Goal: Task Accomplishment & Management: Manage account settings

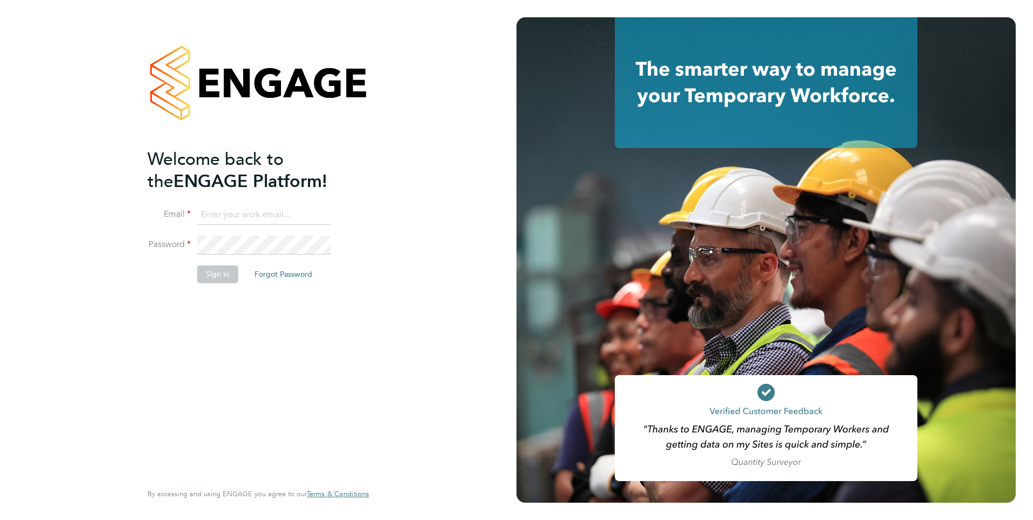
type input "[PERSON_NAME][EMAIL_ADDRESS][PERSON_NAME][DOMAIN_NAME]"
click at [227, 274] on button "Sign In" at bounding box center [217, 273] width 41 height 17
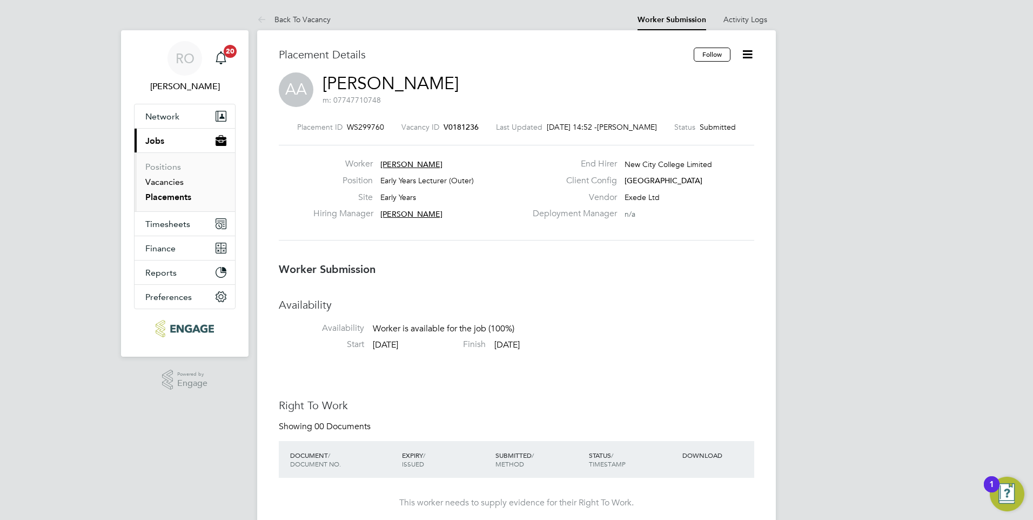
click at [171, 182] on link "Vacancies" at bounding box center [164, 182] width 38 height 10
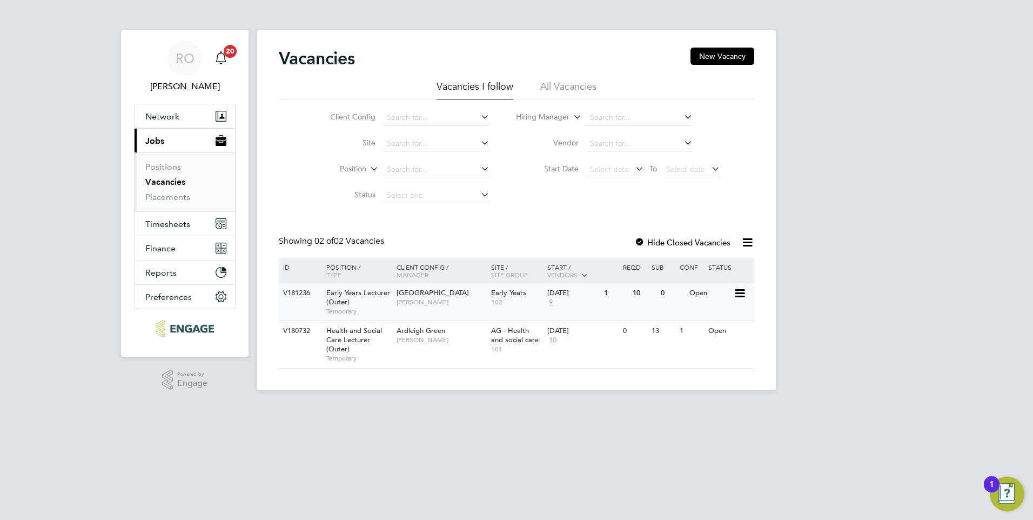
click at [434, 294] on span "Epping Forest Campus" at bounding box center [433, 292] width 72 height 9
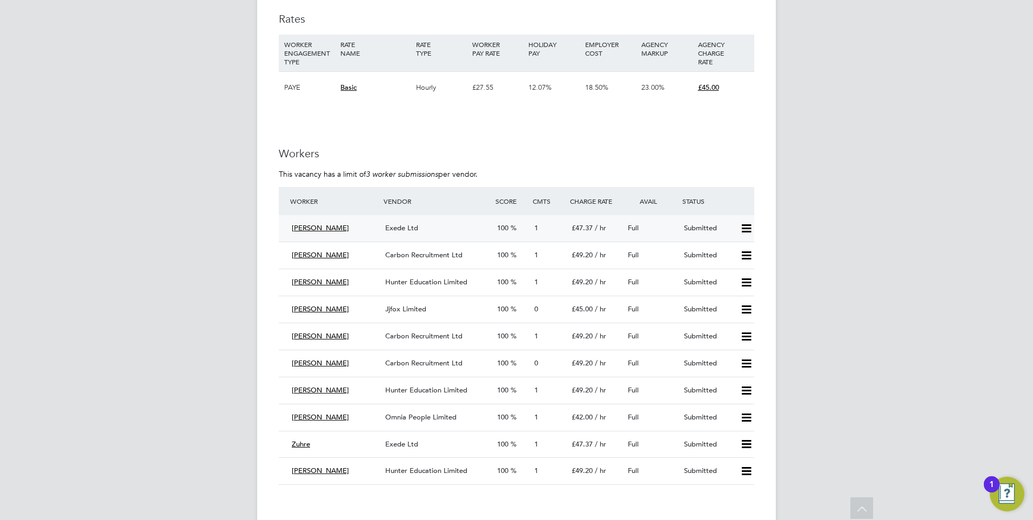
click at [744, 226] on icon at bounding box center [747, 228] width 14 height 9
click at [733, 269] on li "Reject" at bounding box center [732, 266] width 38 height 15
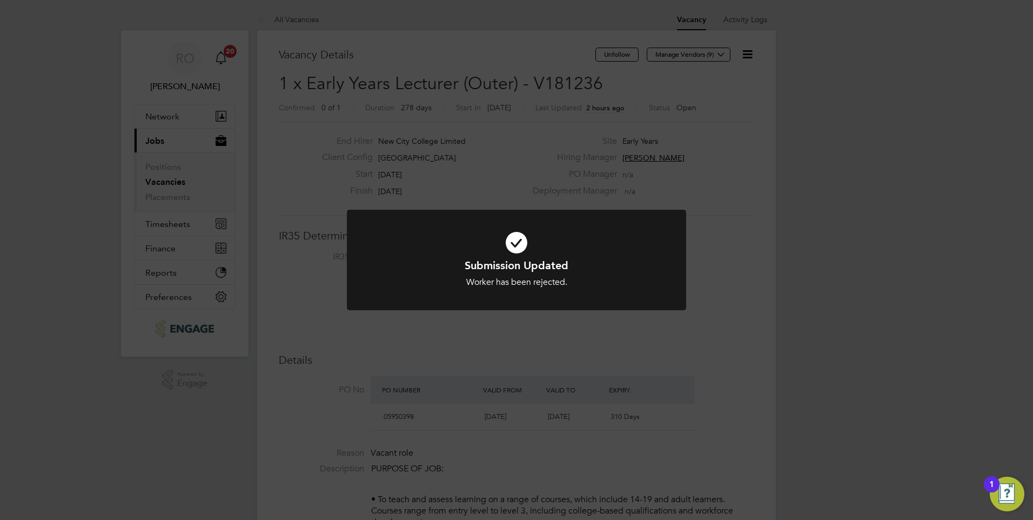
click at [688, 333] on div "Submission Updated Worker has been rejected. Cancel Okay" at bounding box center [516, 260] width 1033 height 520
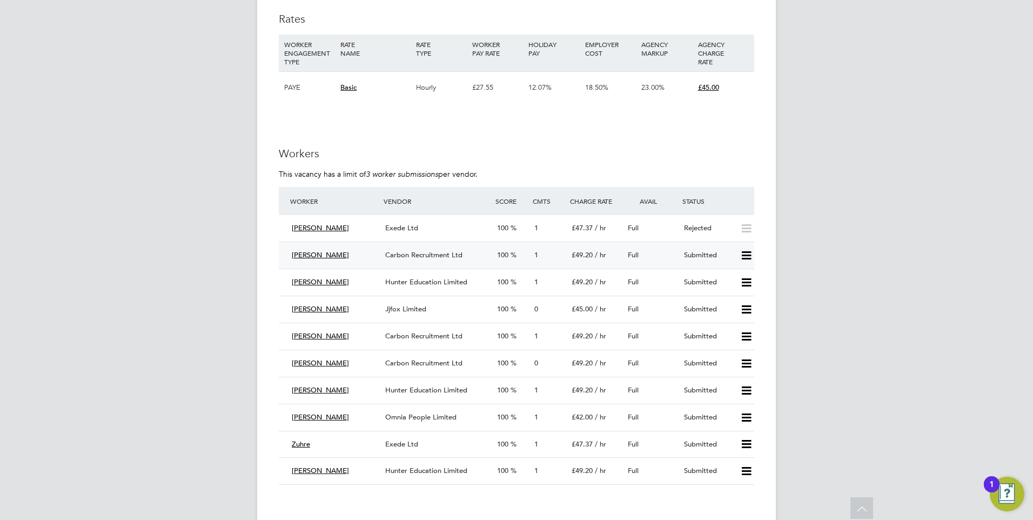
click at [742, 254] on icon at bounding box center [747, 255] width 14 height 9
click at [728, 290] on li "Reject" at bounding box center [732, 293] width 38 height 15
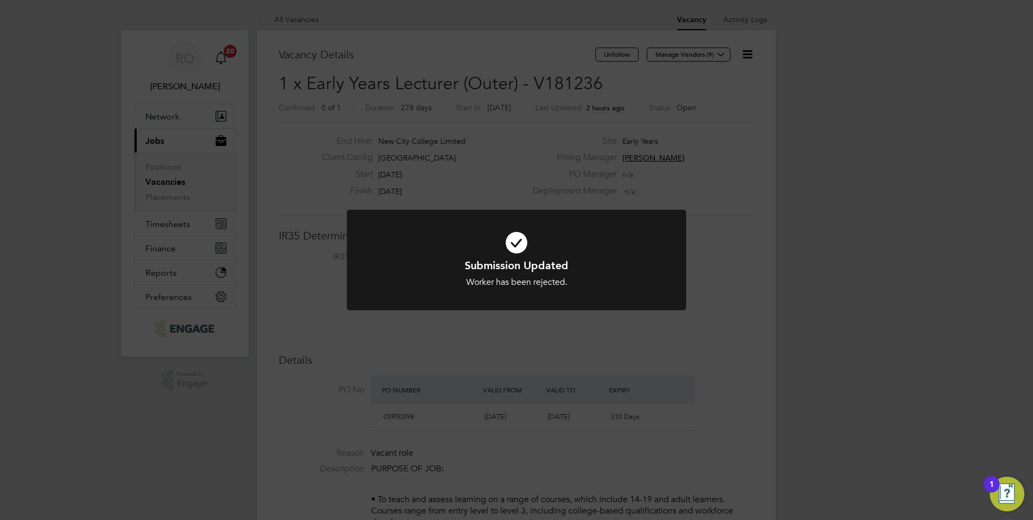
click at [736, 276] on div "Submission Updated Worker has been rejected. Cancel Okay" at bounding box center [516, 260] width 1033 height 520
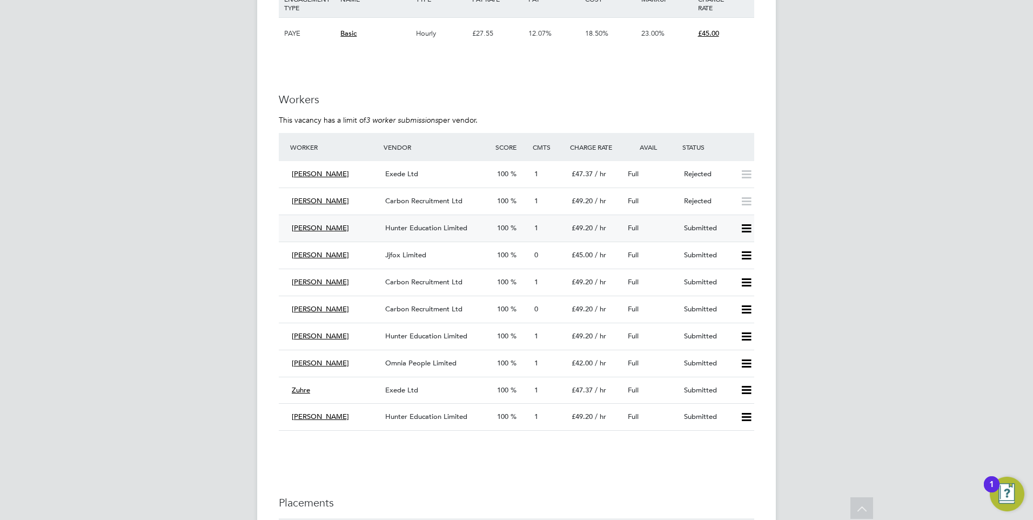
click at [749, 231] on icon at bounding box center [747, 228] width 14 height 9
click at [727, 265] on li "Reject" at bounding box center [732, 266] width 38 height 15
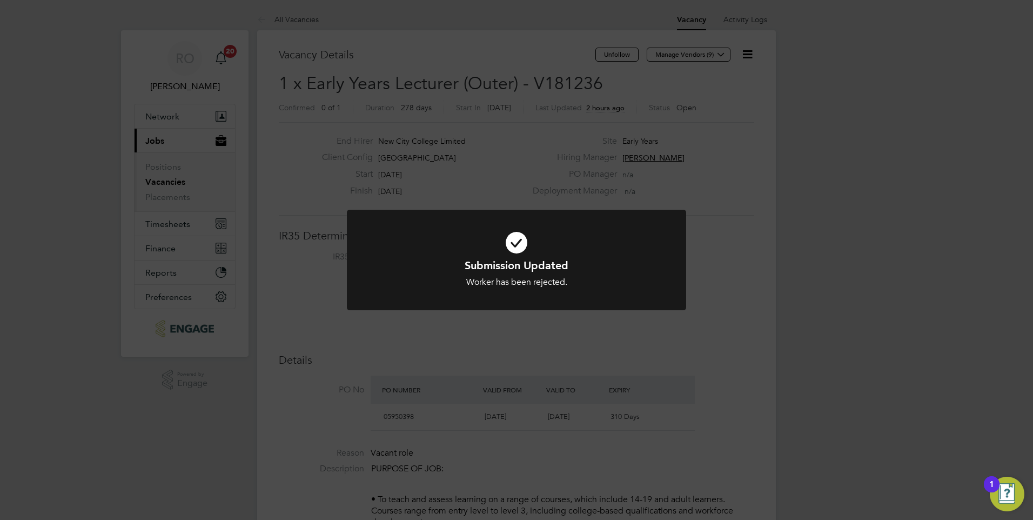
click at [574, 445] on div "Submission Updated Worker has been rejected. Cancel Okay" at bounding box center [516, 260] width 1033 height 520
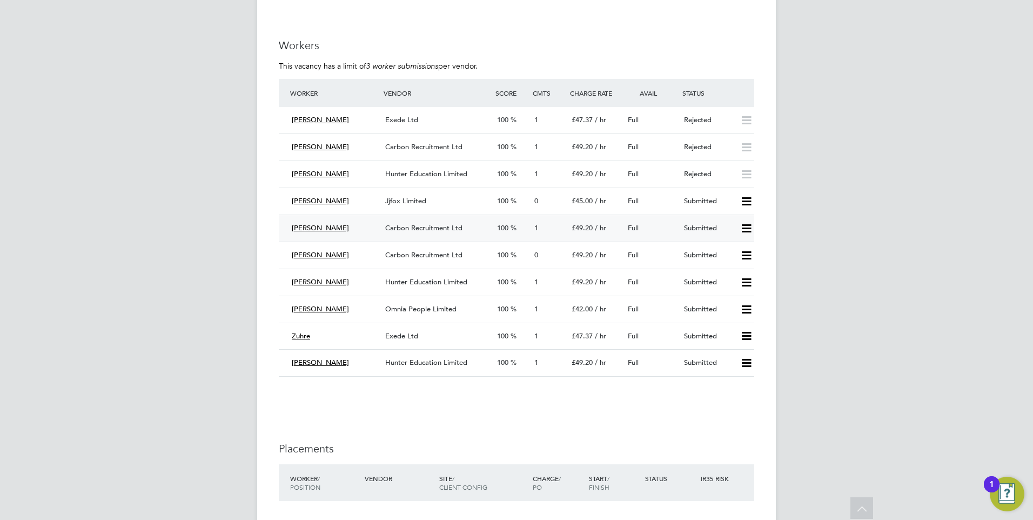
click at [745, 227] on icon at bounding box center [747, 228] width 14 height 9
click at [723, 262] on li "Reject" at bounding box center [732, 266] width 38 height 15
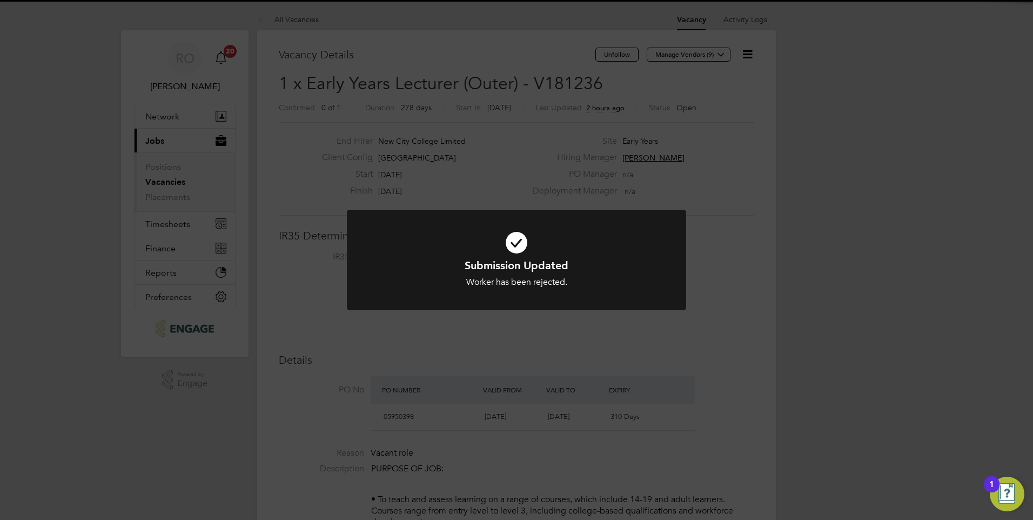
click at [584, 354] on div "Submission Updated Worker has been rejected. Cancel Okay" at bounding box center [516, 260] width 1033 height 520
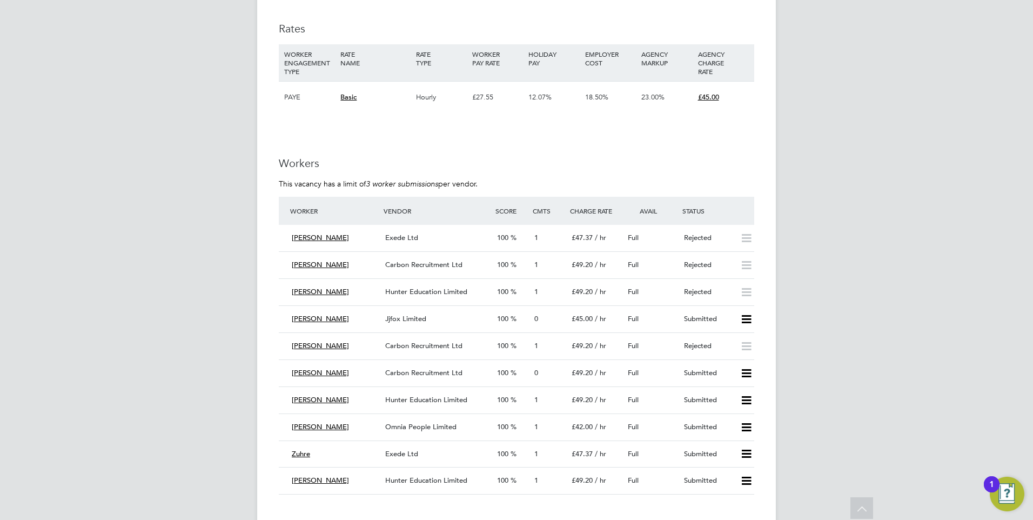
scroll to position [1783, 0]
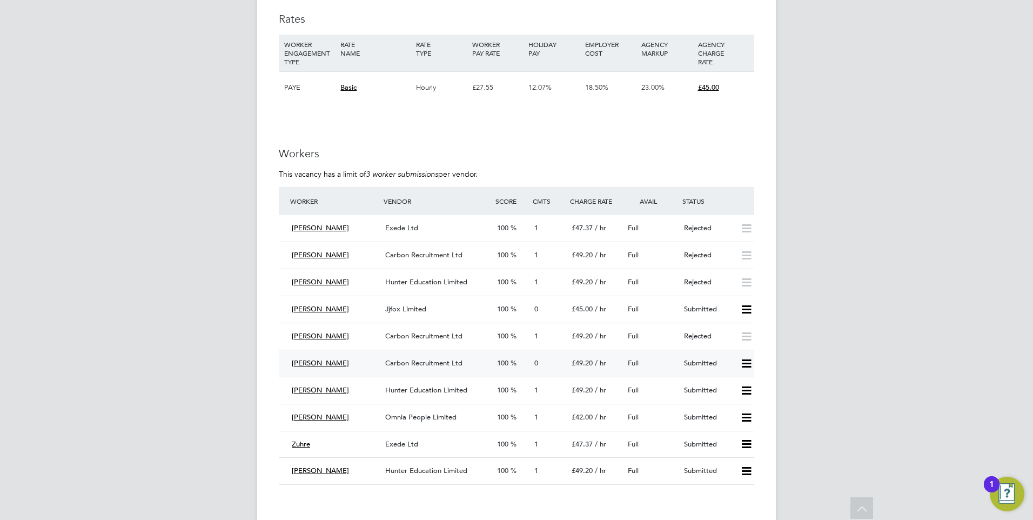
click at [752, 364] on icon at bounding box center [747, 363] width 14 height 9
click at [735, 403] on li "Reject" at bounding box center [732, 401] width 38 height 15
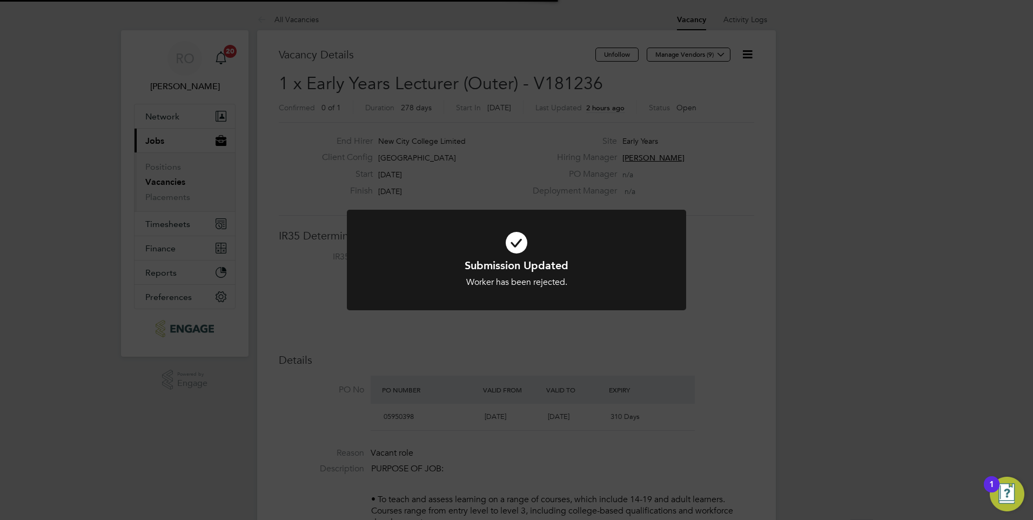
scroll to position [32, 76]
click at [813, 334] on div "Submission Updated Worker has been rejected. Cancel Okay" at bounding box center [516, 260] width 1033 height 520
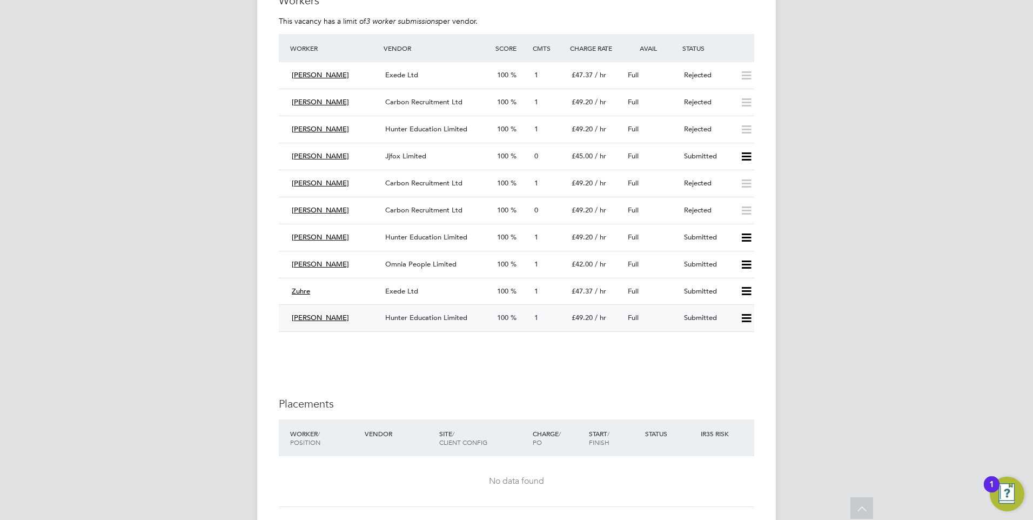
scroll to position [1945, 0]
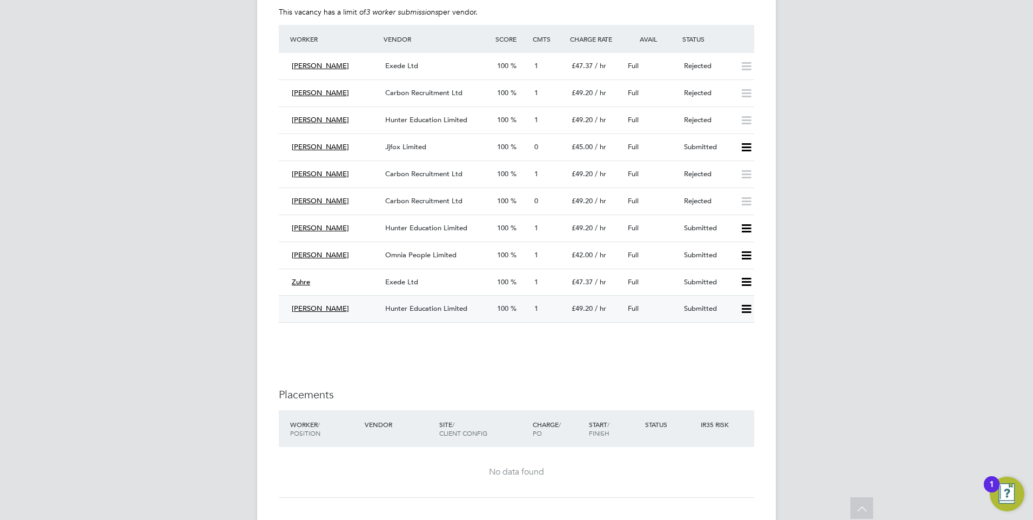
click at [746, 310] on icon at bounding box center [747, 309] width 14 height 9
click at [737, 347] on li "Reject" at bounding box center [732, 347] width 38 height 15
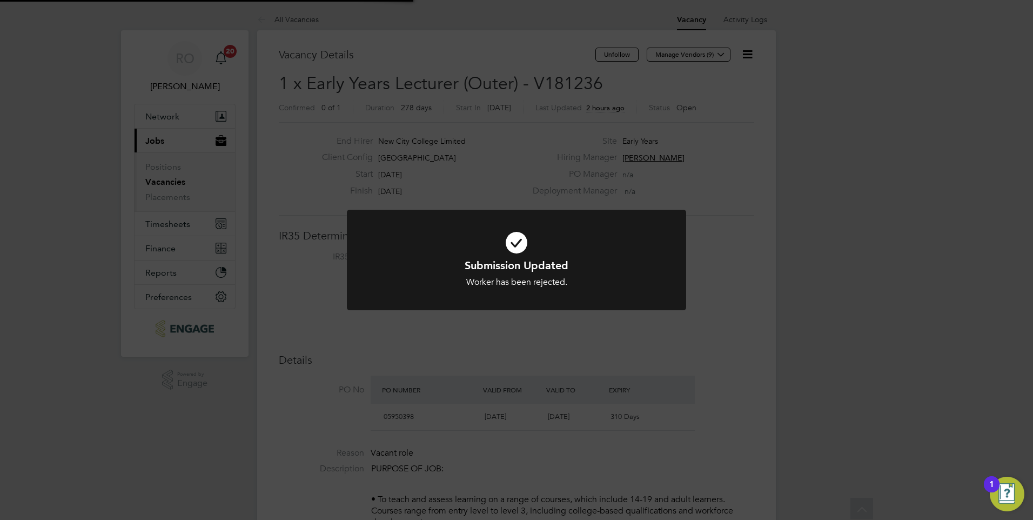
scroll to position [32, 76]
click at [786, 327] on div "Submission Updated Worker has been rejected. Cancel Okay" at bounding box center [516, 260] width 1033 height 520
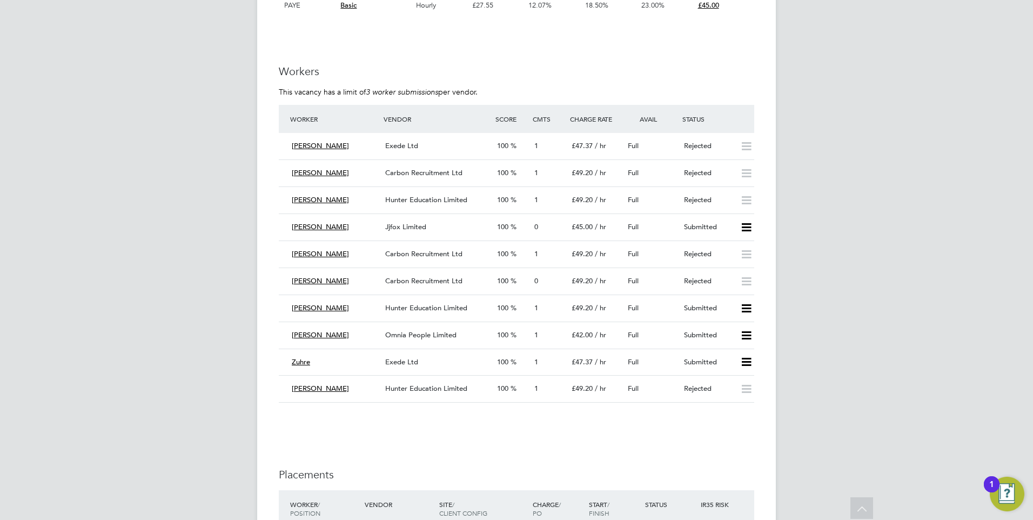
scroll to position [1891, 0]
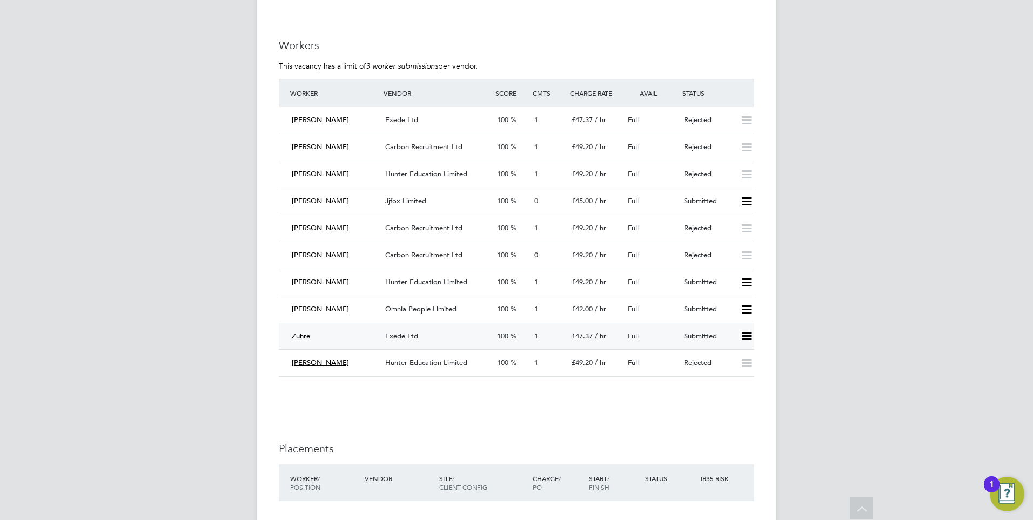
click at [748, 336] on icon at bounding box center [747, 336] width 14 height 9
click at [730, 377] on li "Reject" at bounding box center [732, 374] width 38 height 15
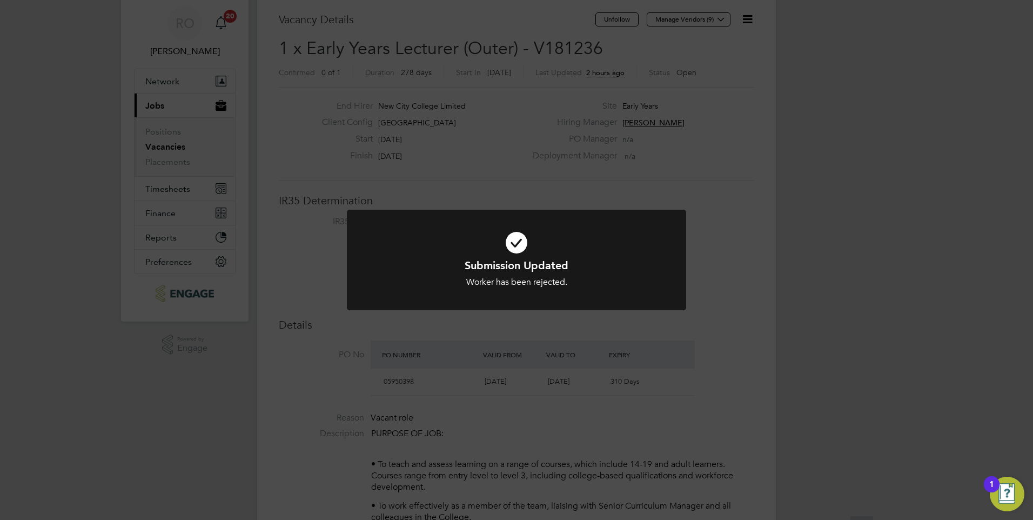
scroll to position [54, 0]
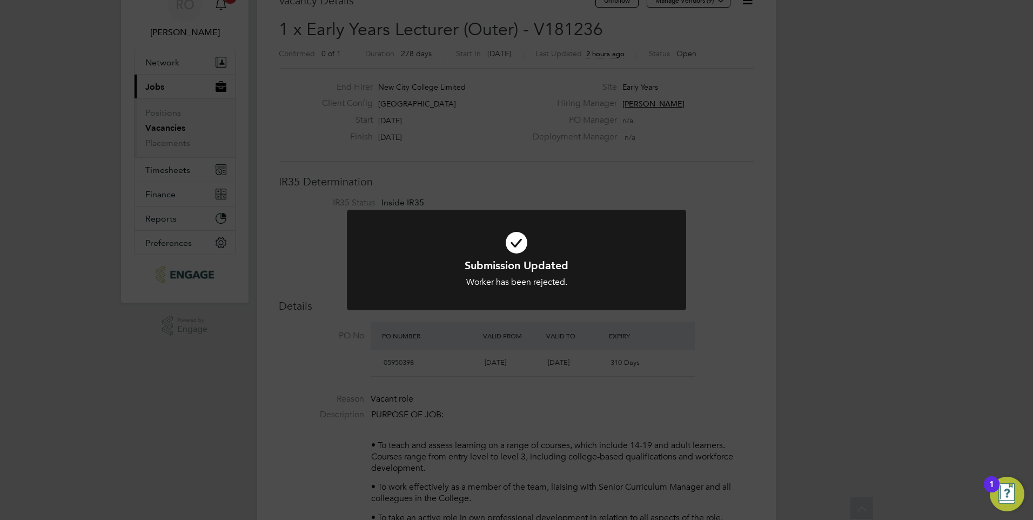
click at [726, 309] on div "Submission Updated Worker has been rejected. Cancel Okay" at bounding box center [516, 260] width 1033 height 520
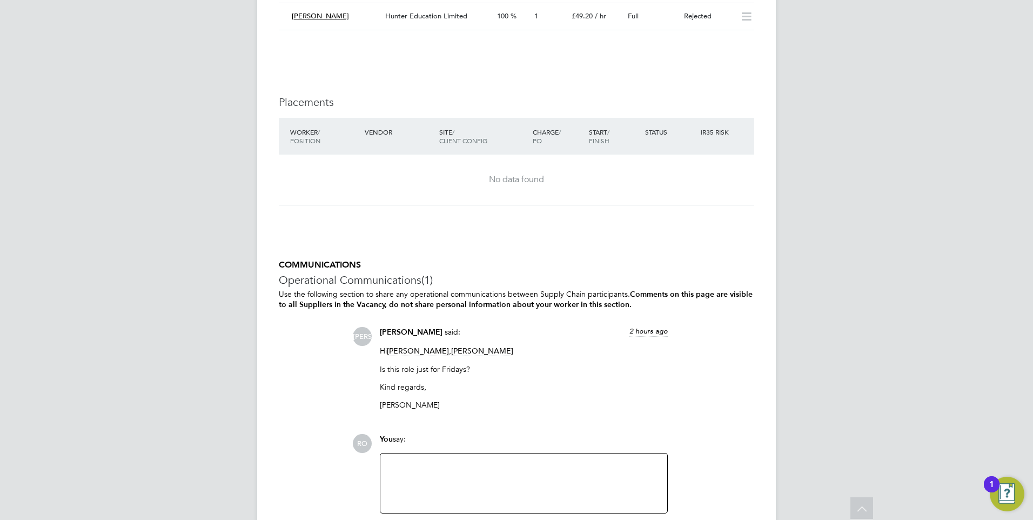
scroll to position [2269, 0]
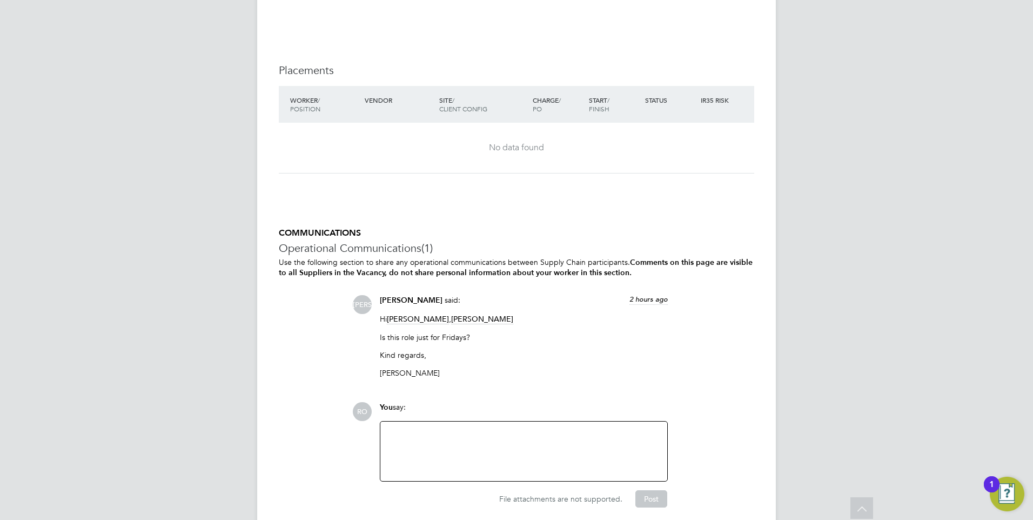
click at [506, 447] on div at bounding box center [524, 451] width 274 height 46
click at [652, 495] on button "Post" at bounding box center [651, 498] width 32 height 17
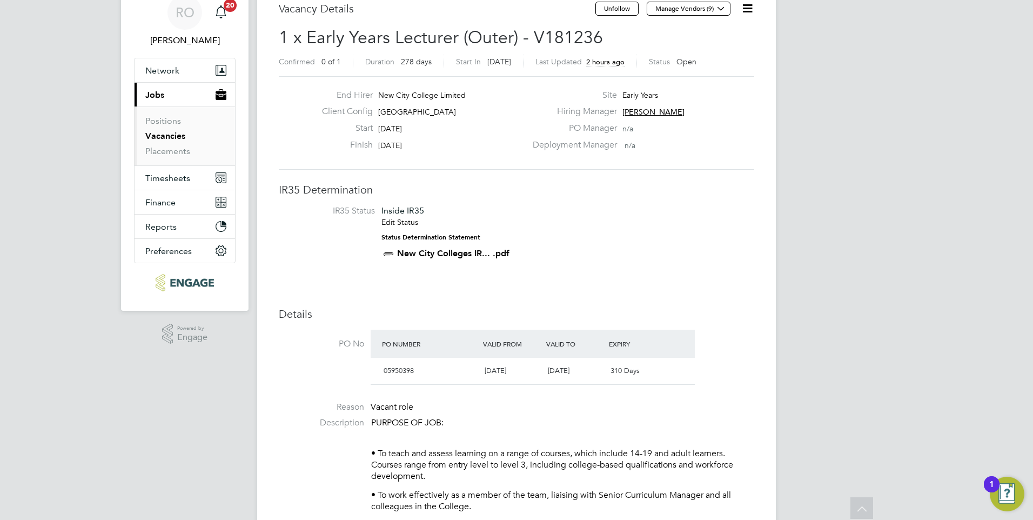
scroll to position [0, 0]
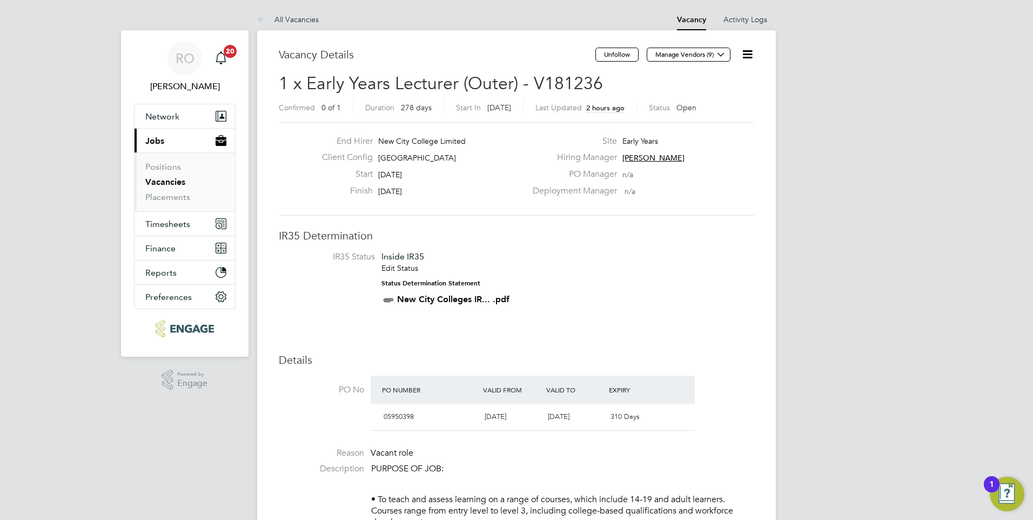
click at [175, 178] on link "Vacancies" at bounding box center [165, 182] width 40 height 10
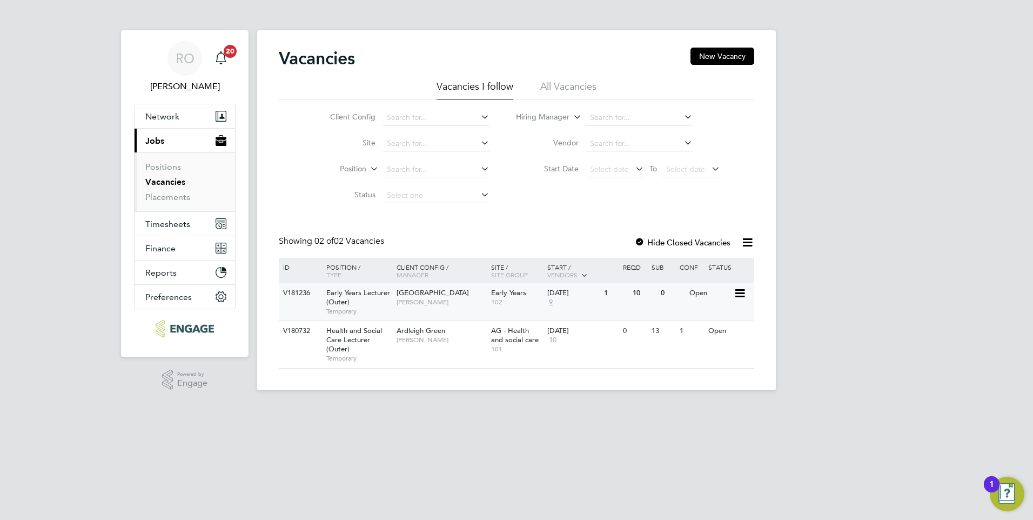
click at [739, 293] on icon at bounding box center [739, 293] width 11 height 13
click at [694, 334] on li "Edit" at bounding box center [712, 333] width 63 height 15
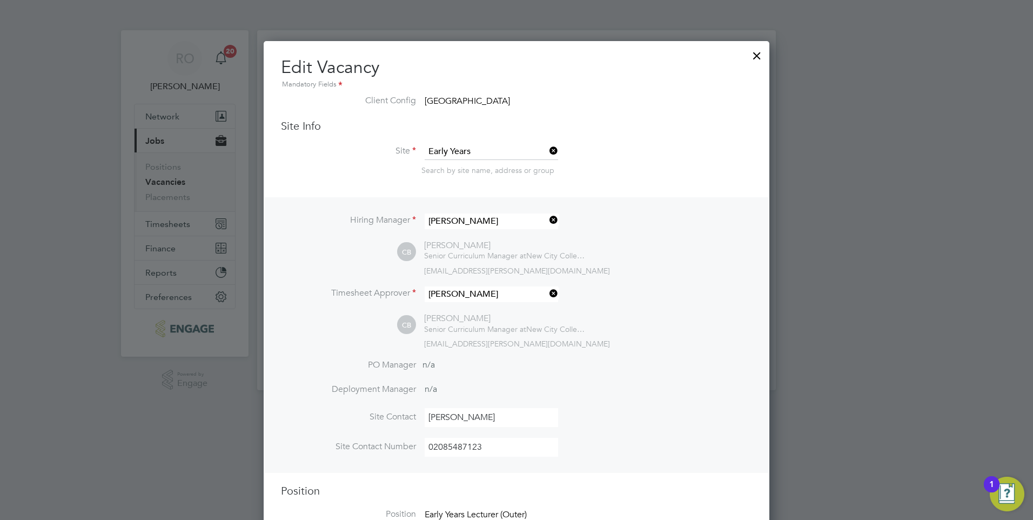
click at [758, 53] on div at bounding box center [756, 52] width 19 height 19
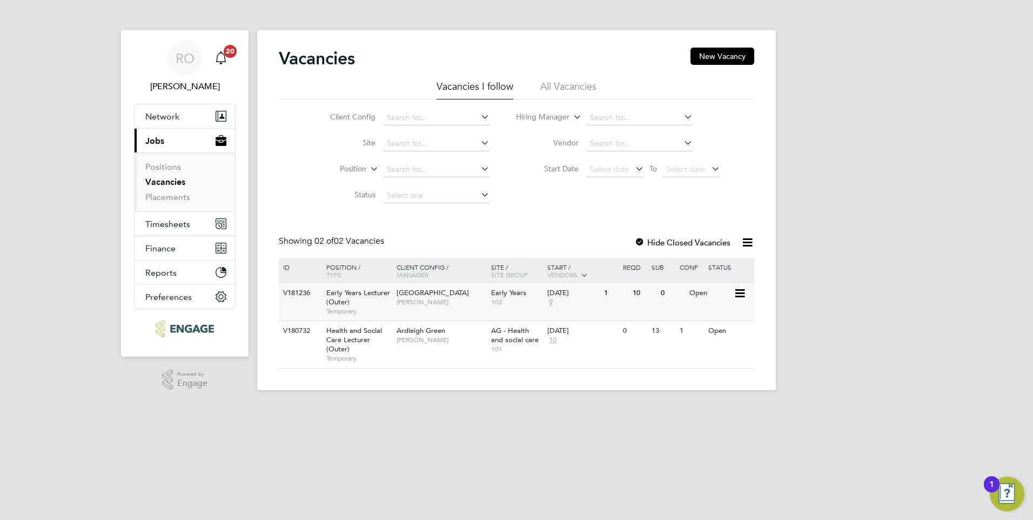
click at [352, 292] on span "Early Years Lecturer (Outer)" at bounding box center [358, 297] width 64 height 18
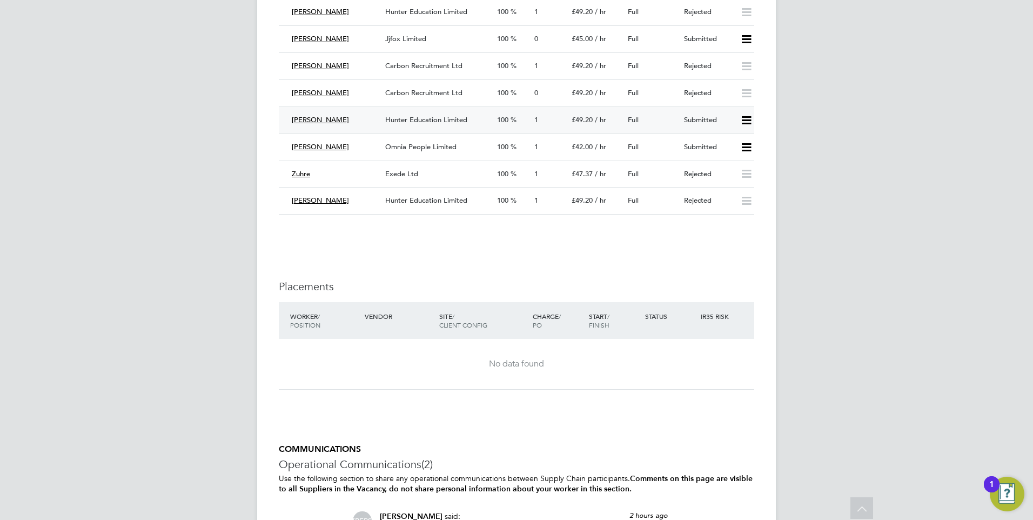
click at [747, 120] on icon at bounding box center [747, 120] width 14 height 9
click at [731, 160] on li "Reject" at bounding box center [732, 158] width 38 height 15
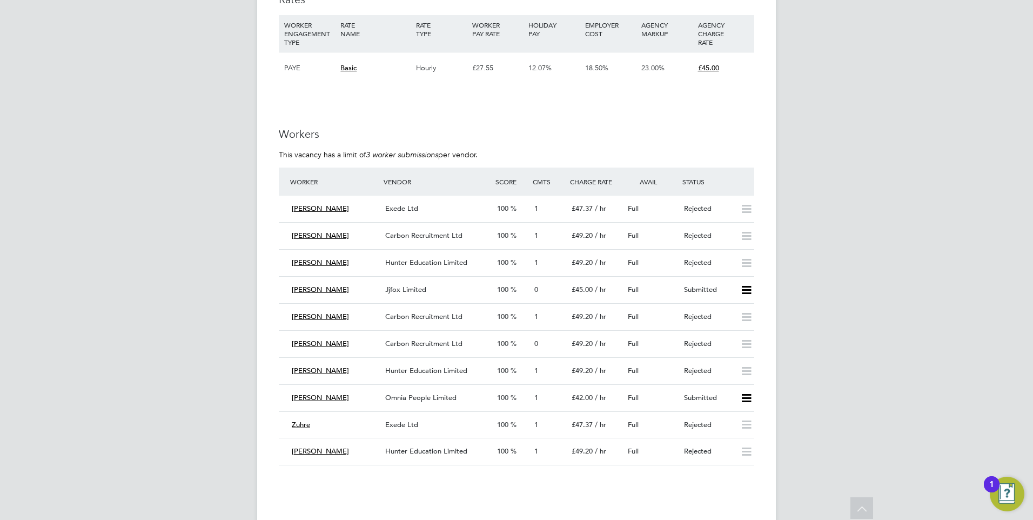
scroll to position [1783, 0]
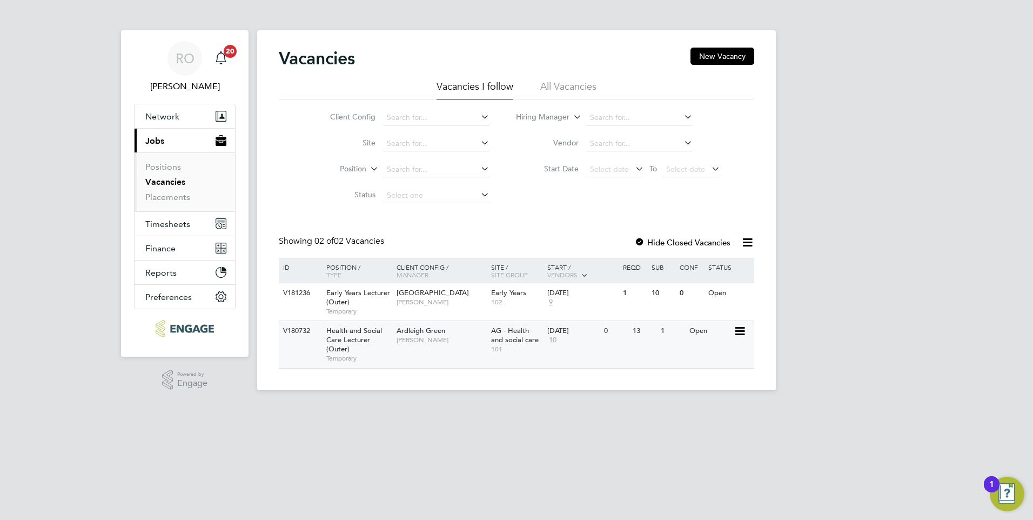
click at [354, 343] on span "Health and Social Care Lecturer (Outer)" at bounding box center [354, 340] width 56 height 28
click at [362, 336] on span "Health and Social Care Lecturer (Outer)" at bounding box center [354, 340] width 56 height 28
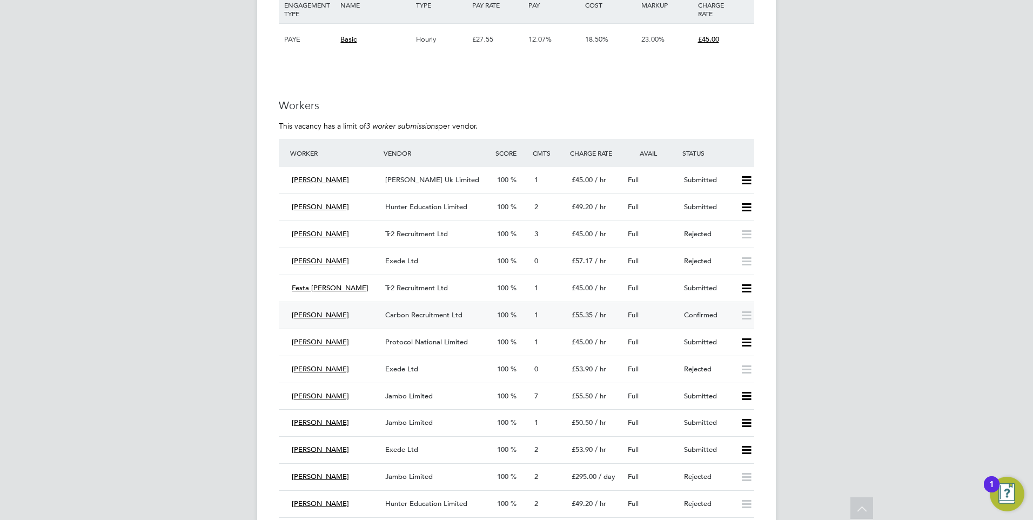
click at [467, 312] on div "Carbon Recruitment Ltd" at bounding box center [437, 315] width 112 height 18
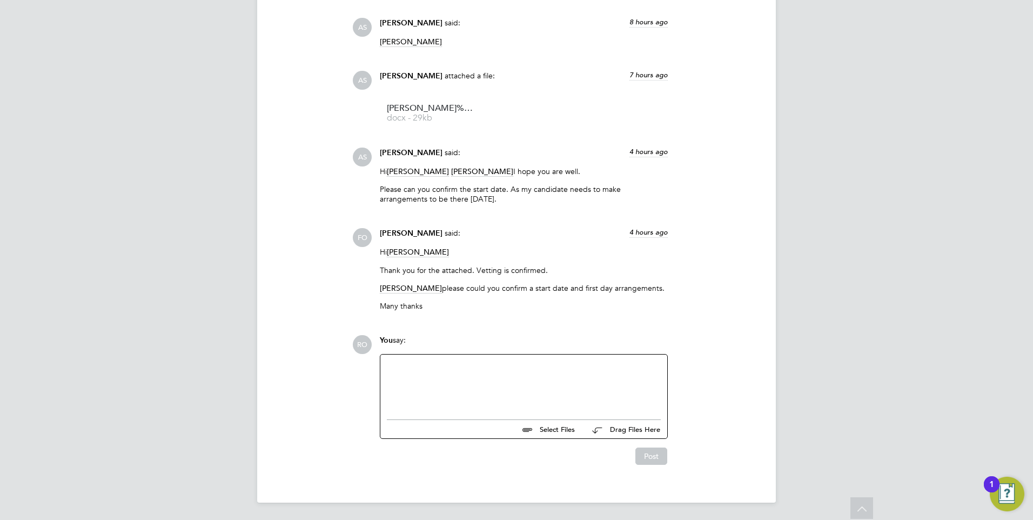
click at [437, 383] on div at bounding box center [524, 384] width 274 height 46
click at [640, 451] on button "Post" at bounding box center [651, 455] width 32 height 17
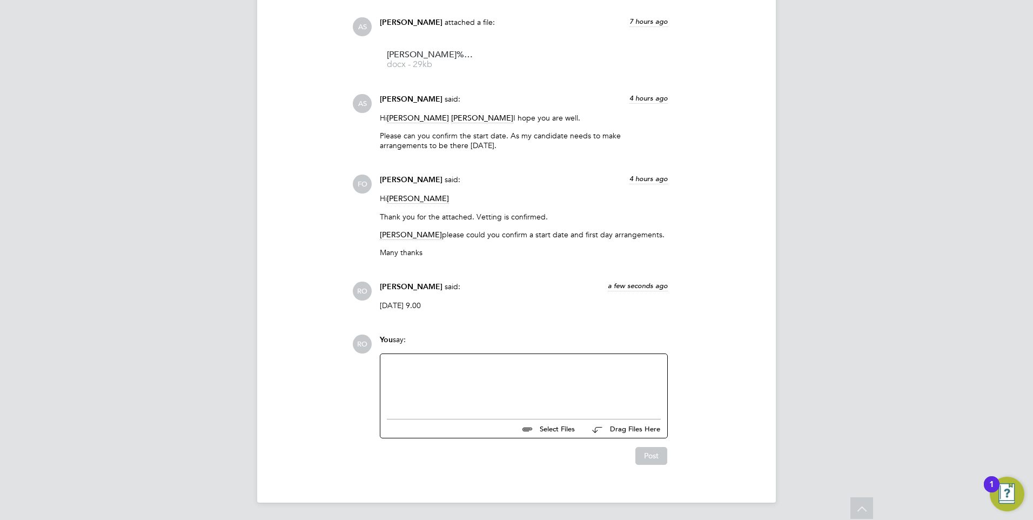
click at [558, 381] on div at bounding box center [524, 383] width 274 height 46
click at [440, 367] on div "She will be met vby SCM" at bounding box center [524, 383] width 274 height 46
click at [478, 359] on div "She will be met by SCM" at bounding box center [523, 383] width 287 height 59
click at [479, 361] on div "She will be met by SCM" at bounding box center [524, 383] width 274 height 46
drag, startPoint x: 474, startPoint y: 365, endPoint x: 534, endPoint y: 364, distance: 60.5
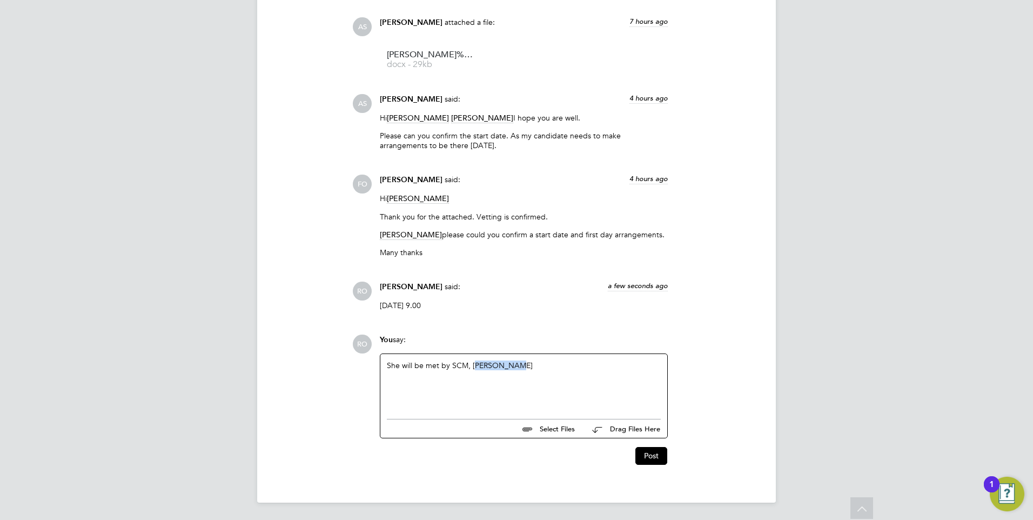
click at [534, 364] on div "She will be met by SCM, eRROL aLLEN" at bounding box center [524, 383] width 274 height 46
click at [645, 458] on button "Post" at bounding box center [651, 455] width 32 height 17
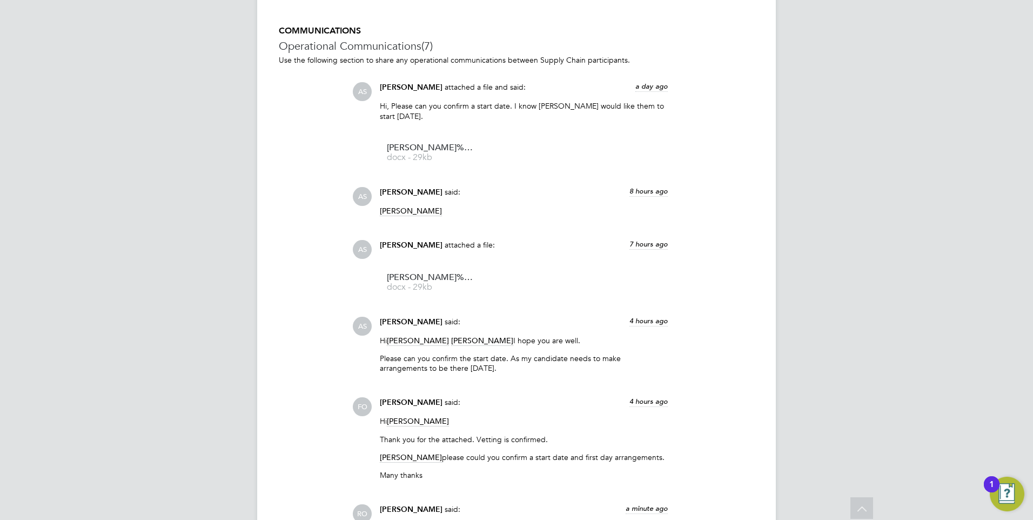
scroll to position [1563, 0]
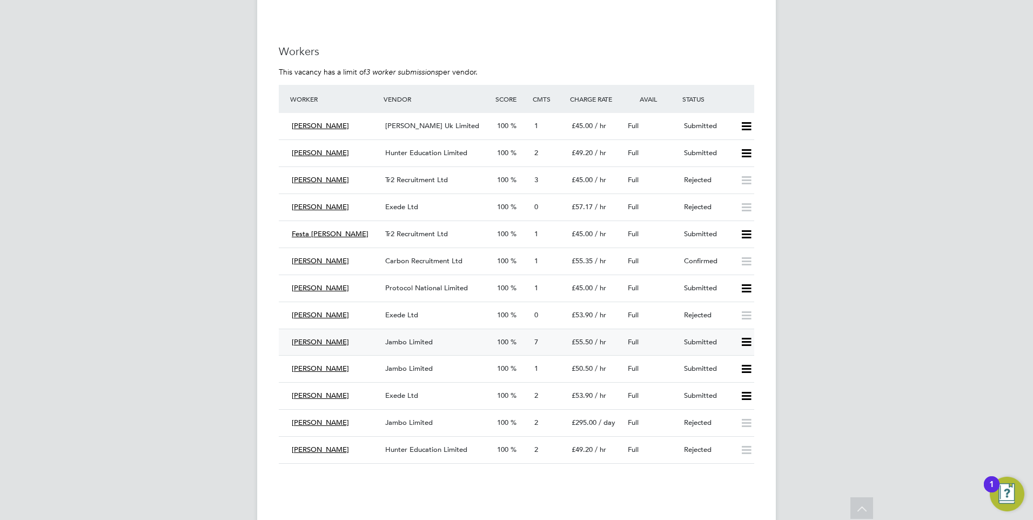
click at [746, 340] on icon at bounding box center [747, 342] width 14 height 9
click at [729, 365] on li "Offer" at bounding box center [732, 364] width 38 height 15
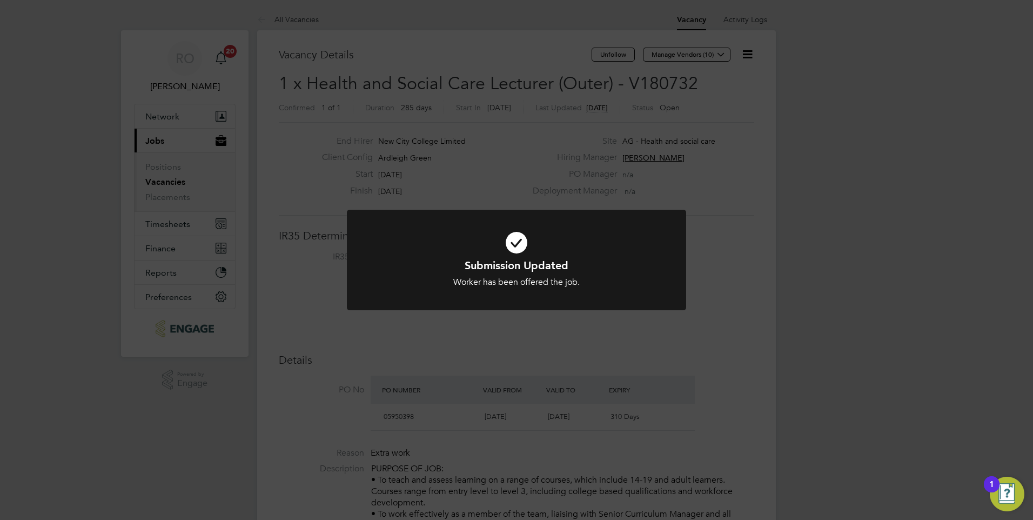
click at [741, 174] on div "Submission Updated Worker has been offered the job. Cancel Okay" at bounding box center [516, 260] width 1033 height 520
